Goal: Information Seeking & Learning: Learn about a topic

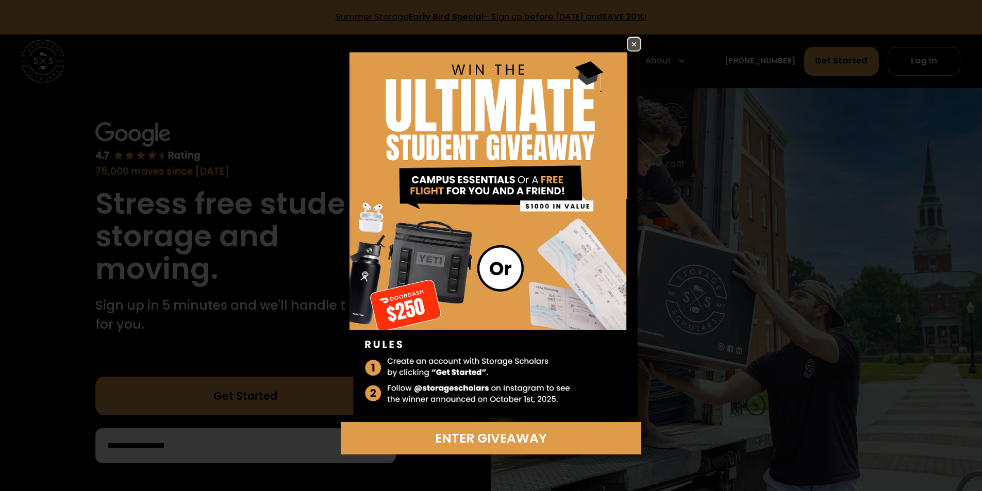
click at [635, 45] on img at bounding box center [634, 44] width 12 height 12
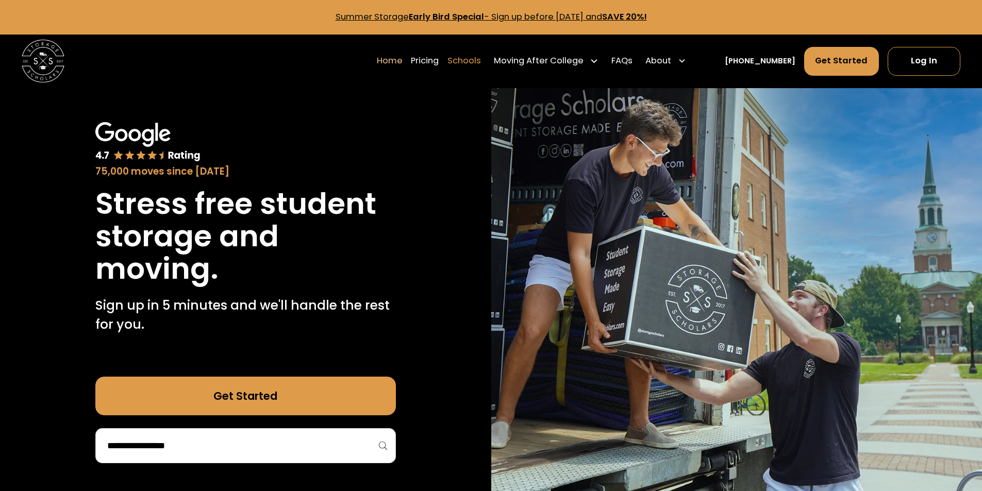
click at [479, 62] on link "Schools" at bounding box center [463, 61] width 33 height 30
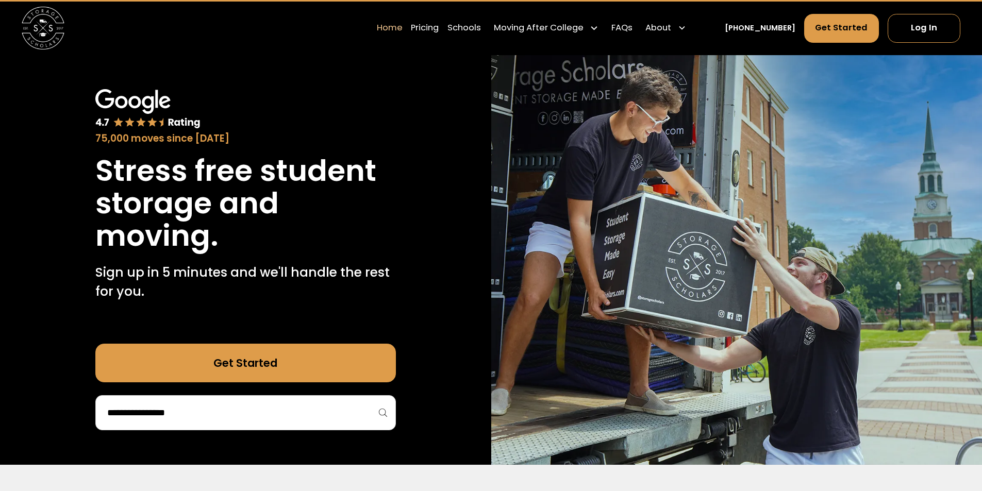
scroll to position [52, 0]
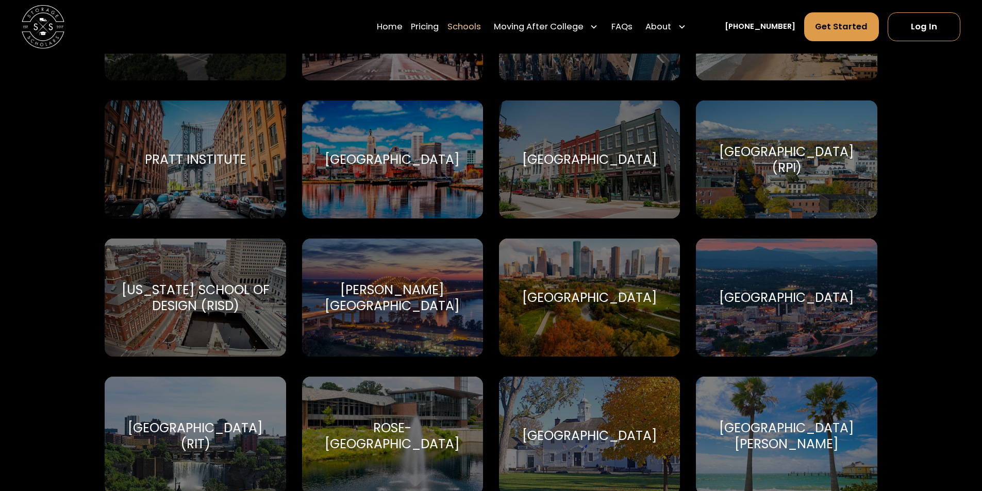
scroll to position [3349, 0]
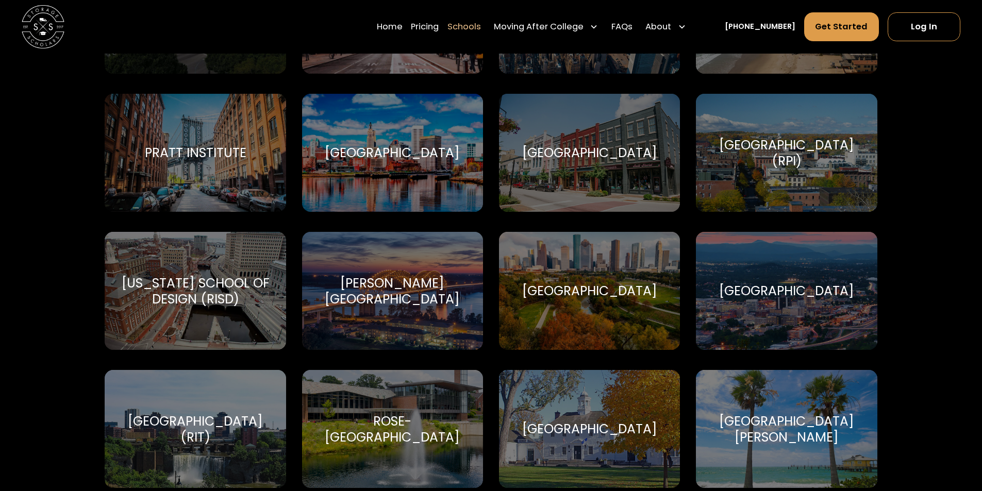
click at [605, 145] on div "Purdue University-Main Campus" at bounding box center [589, 153] width 135 height 16
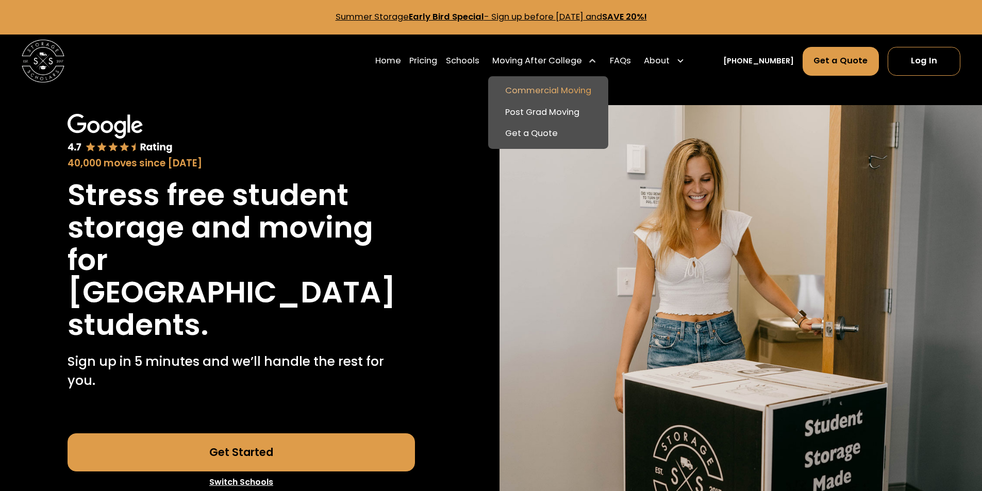
click at [585, 87] on link "Commercial Moving" at bounding box center [548, 91] width 112 height 22
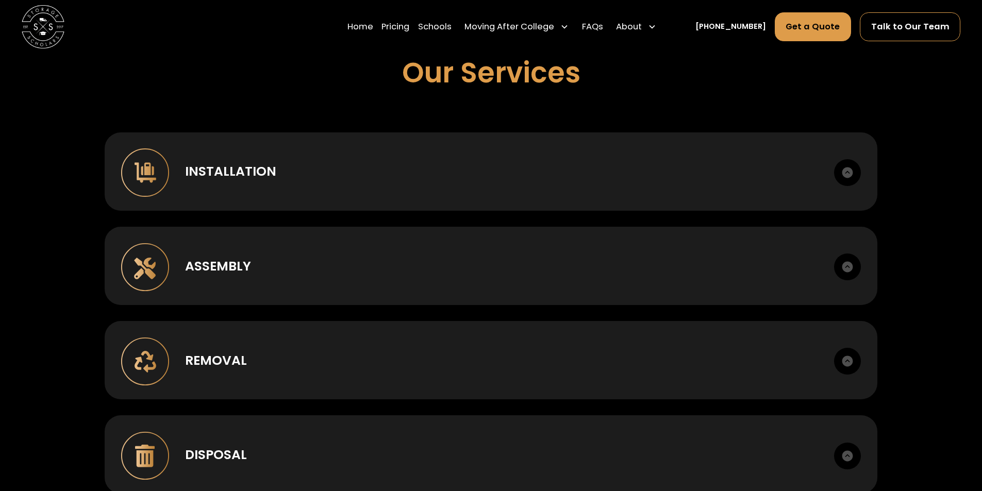
scroll to position [721, 0]
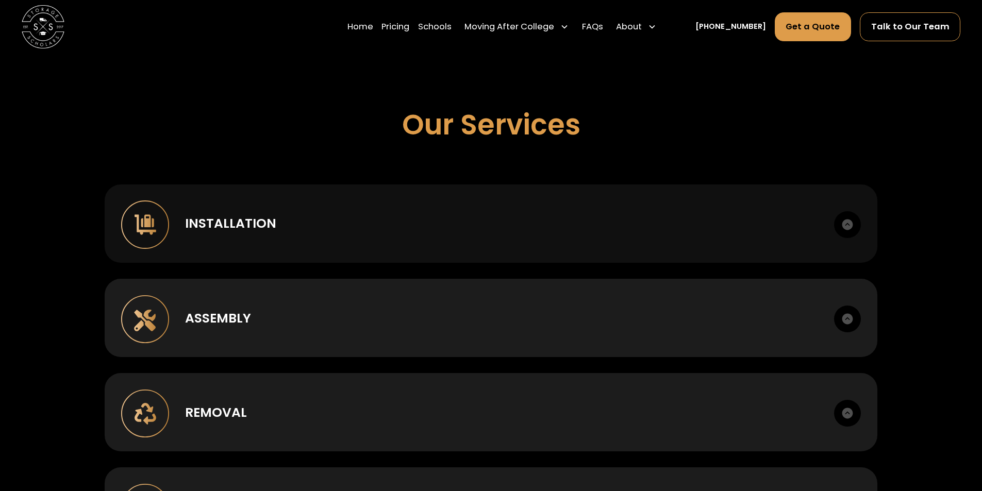
click at [210, 216] on div "Installation" at bounding box center [230, 223] width 91 height 19
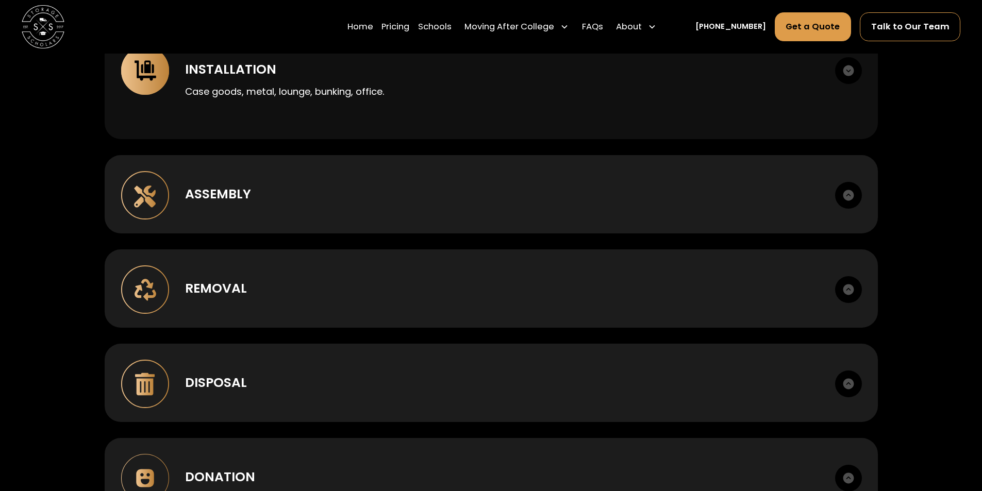
scroll to position [876, 0]
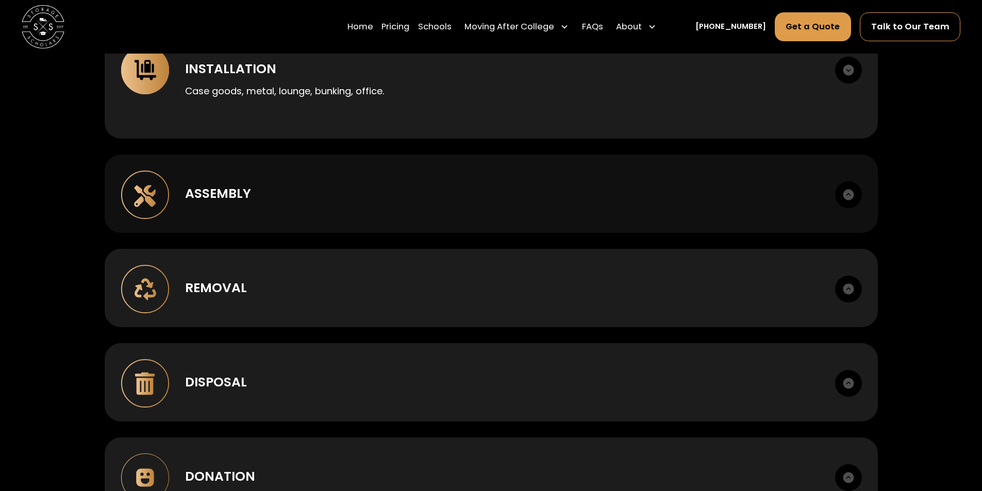
click at [357, 207] on div "Assembly Box to room setup. Hardware management." at bounding box center [491, 194] width 773 height 78
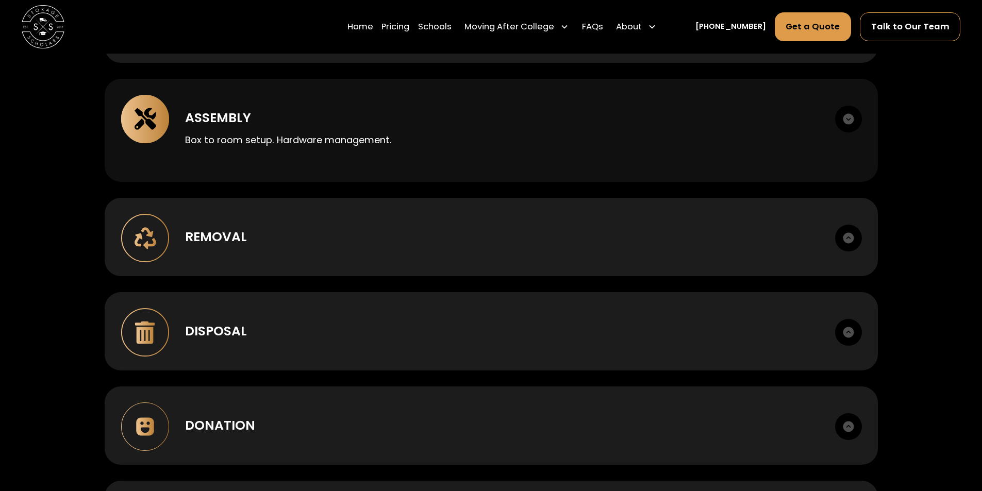
scroll to position [1030, 0]
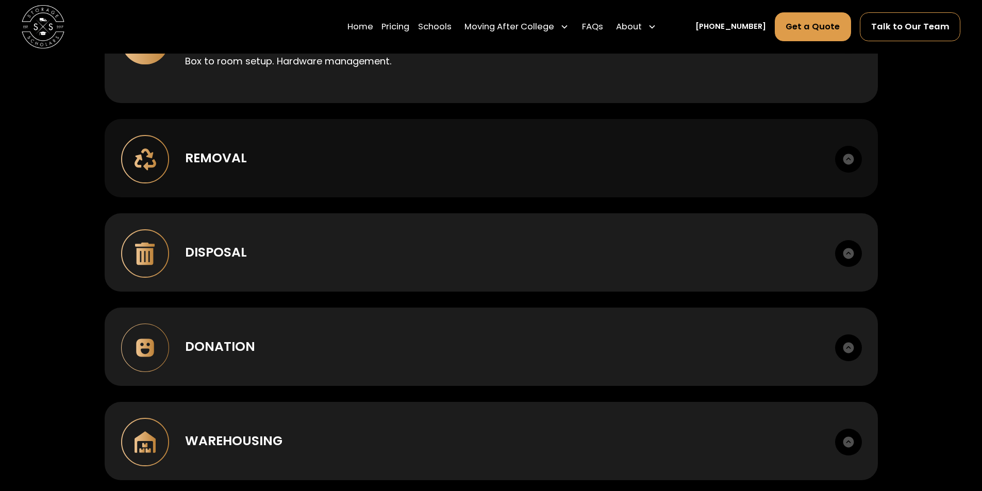
click at [364, 184] on div "Removal Deinstall, breakdown, staging, load out." at bounding box center [491, 158] width 773 height 78
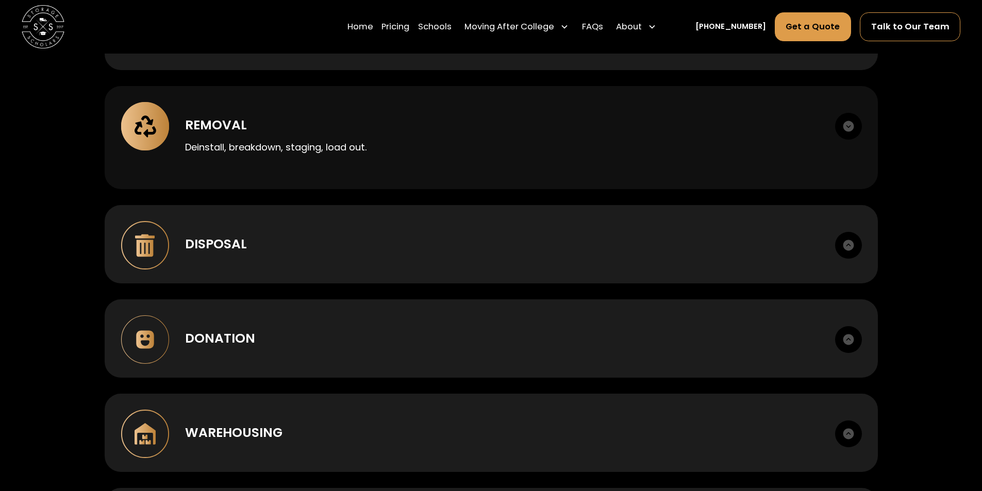
scroll to position [1082, 0]
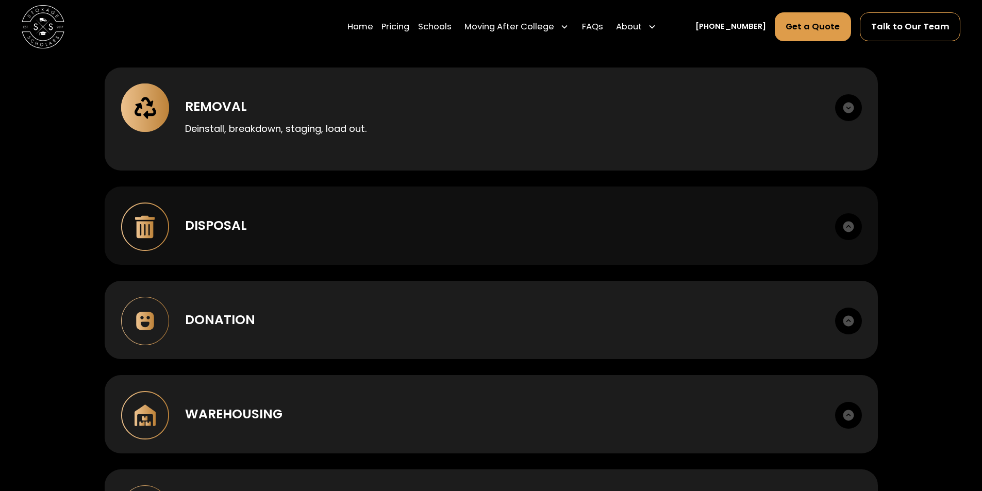
click at [426, 224] on div "Disposal" at bounding box center [501, 225] width 633 height 19
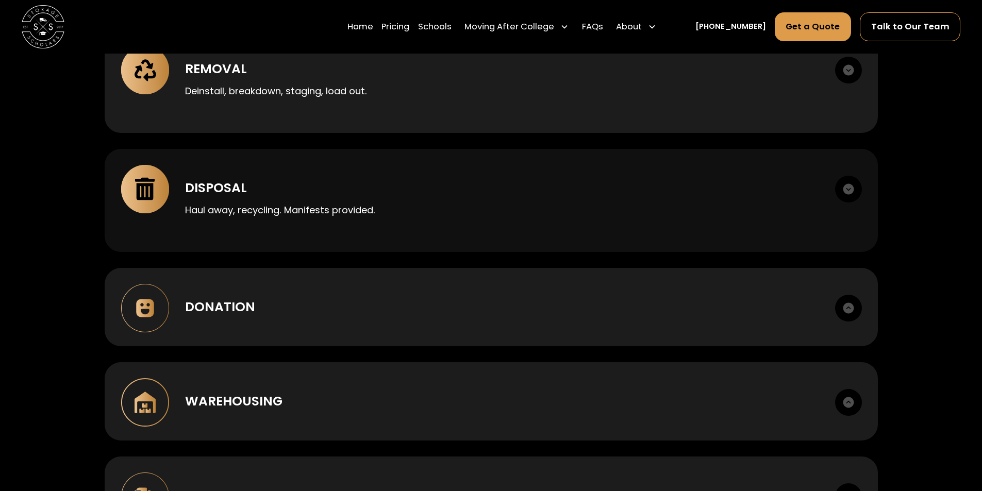
scroll to position [1340, 0]
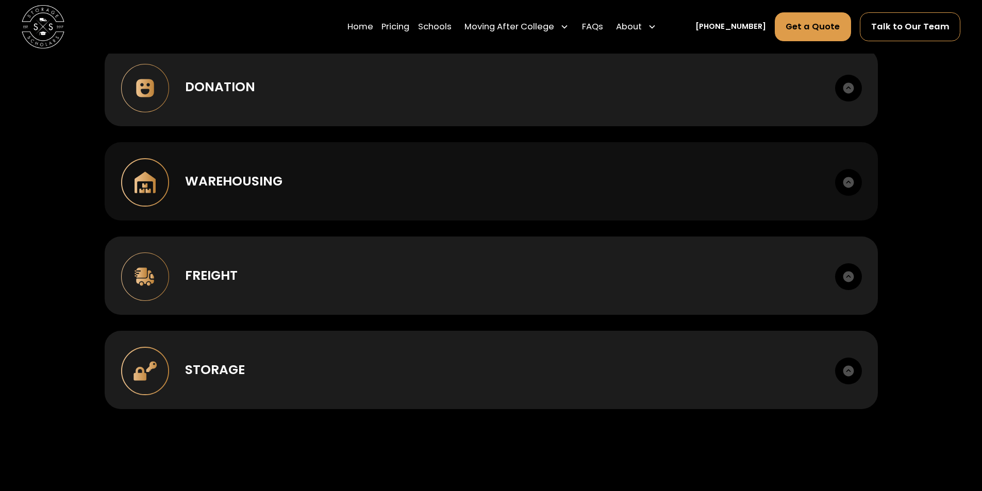
click at [422, 192] on div "Warehousing Short or long term. Cross-dock, palletize, photo records." at bounding box center [491, 181] width 773 height 78
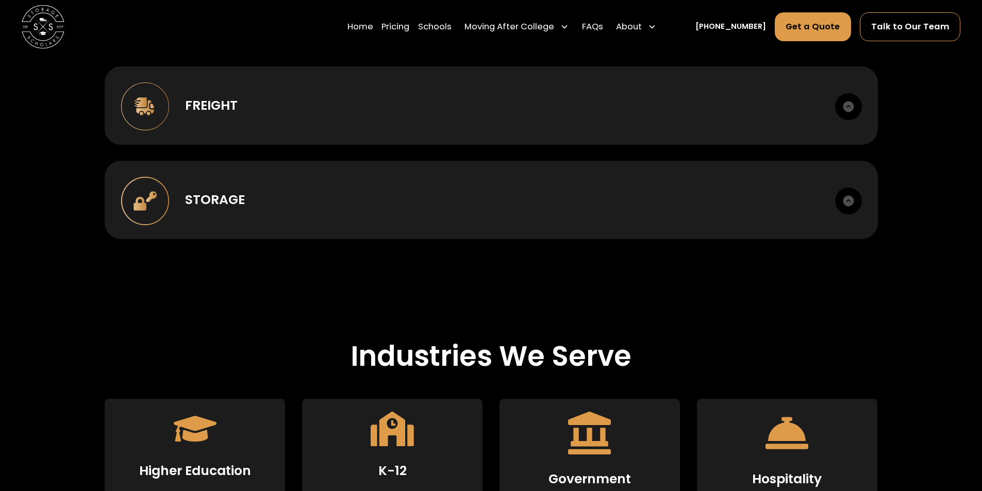
scroll to position [1546, 0]
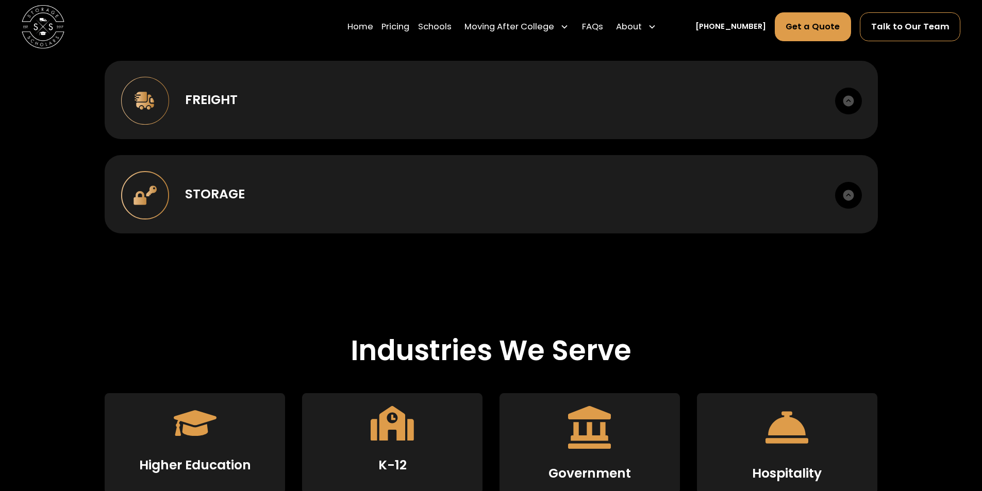
click at [422, 192] on div "Storage" at bounding box center [501, 193] width 633 height 19
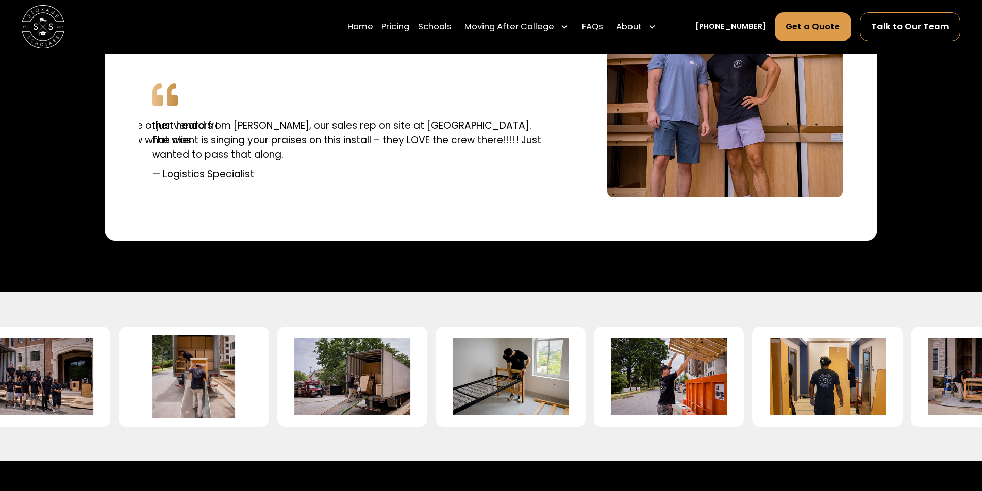
scroll to position [2525, 0]
